Goal: Book appointment/travel/reservation

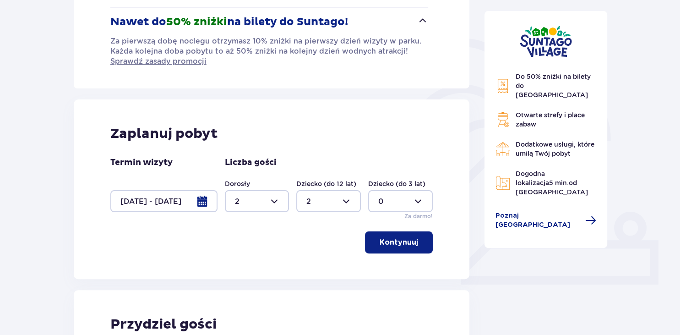
scroll to position [189, 0]
click at [203, 203] on div at bounding box center [163, 201] width 107 height 22
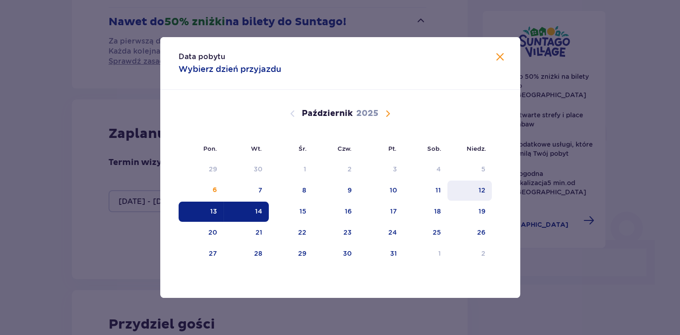
click at [483, 188] on div "12" at bounding box center [482, 190] width 7 height 9
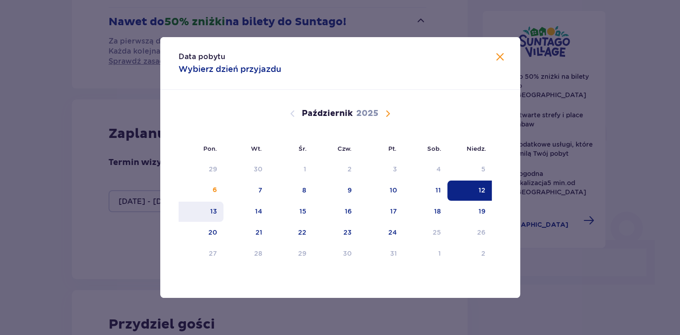
click at [215, 214] on div "13" at bounding box center [213, 211] width 7 height 9
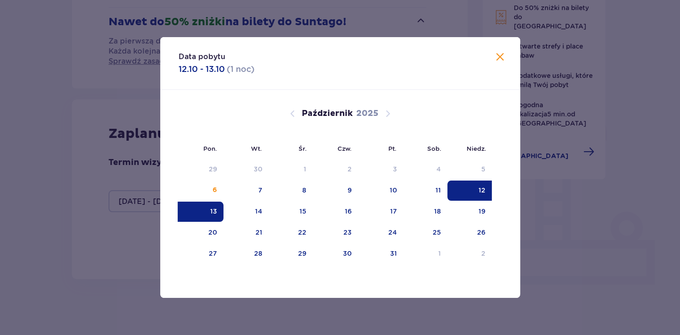
type input "[DATE] - [DATE]"
type input "0"
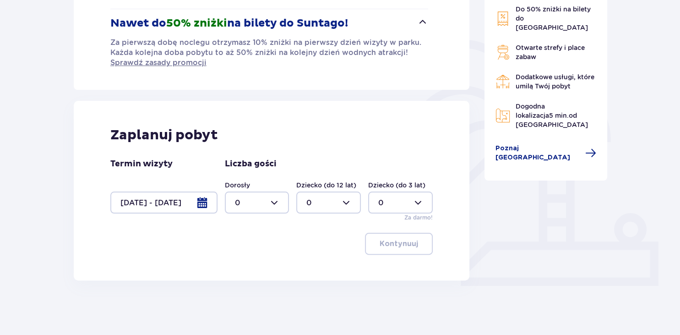
click at [270, 204] on div at bounding box center [257, 203] width 65 height 22
click at [247, 269] on div "2" at bounding box center [257, 268] width 44 height 10
type input "2"
click at [340, 192] on div at bounding box center [328, 203] width 65 height 22
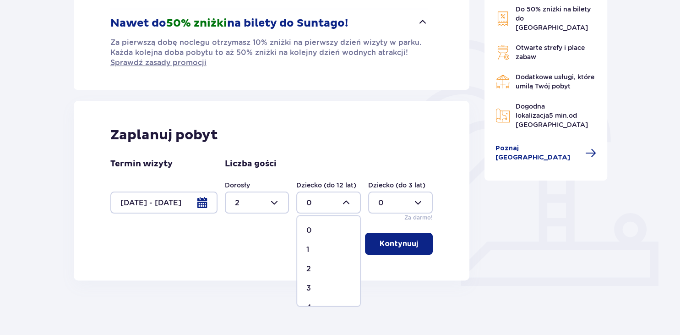
click at [317, 268] on div "2" at bounding box center [329, 268] width 44 height 10
type input "2"
click at [401, 239] on p "Kontynuuj" at bounding box center [399, 244] width 38 height 10
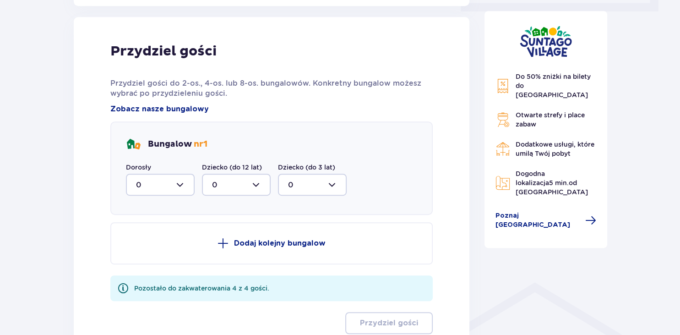
scroll to position [467, 0]
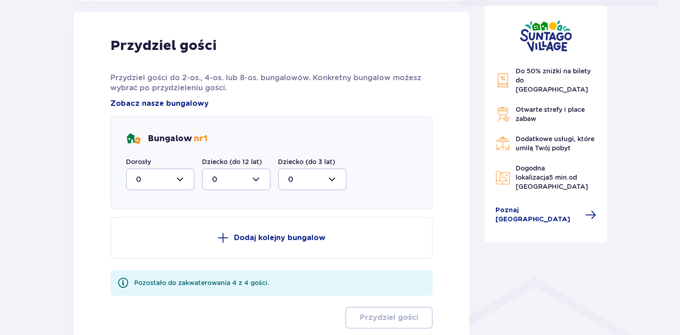
click at [175, 177] on div at bounding box center [160, 179] width 69 height 22
click at [155, 243] on div "2" at bounding box center [160, 246] width 49 height 10
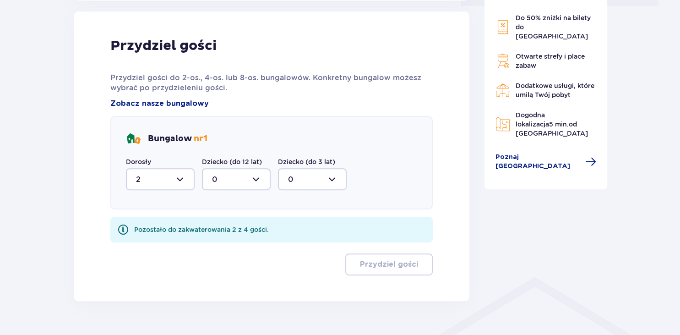
type input "2"
click at [235, 184] on div at bounding box center [236, 179] width 69 height 22
click at [225, 245] on div "2" at bounding box center [236, 246] width 49 height 10
type input "2"
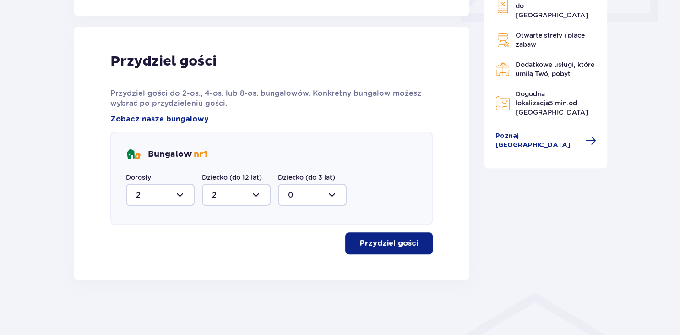
scroll to position [451, 0]
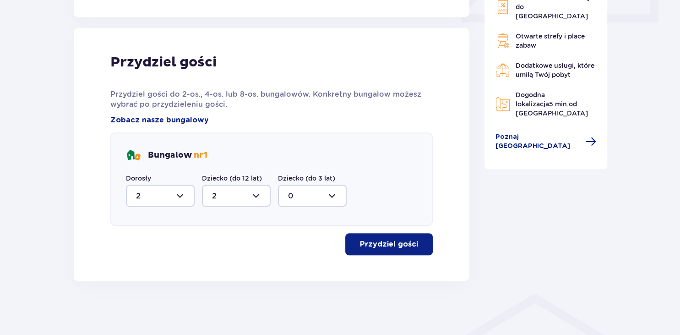
click at [374, 241] on p "Przydziel gości" at bounding box center [389, 244] width 58 height 10
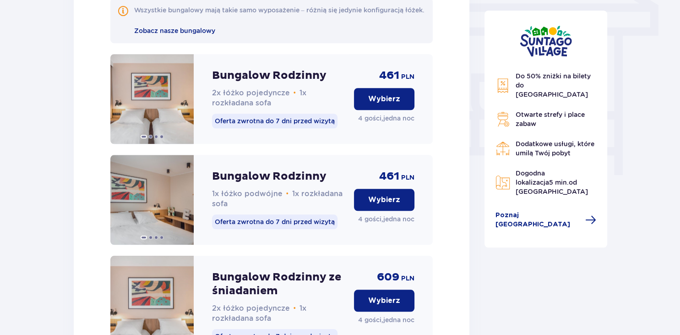
scroll to position [812, 0]
